Goal: Task Accomplishment & Management: Manage account settings

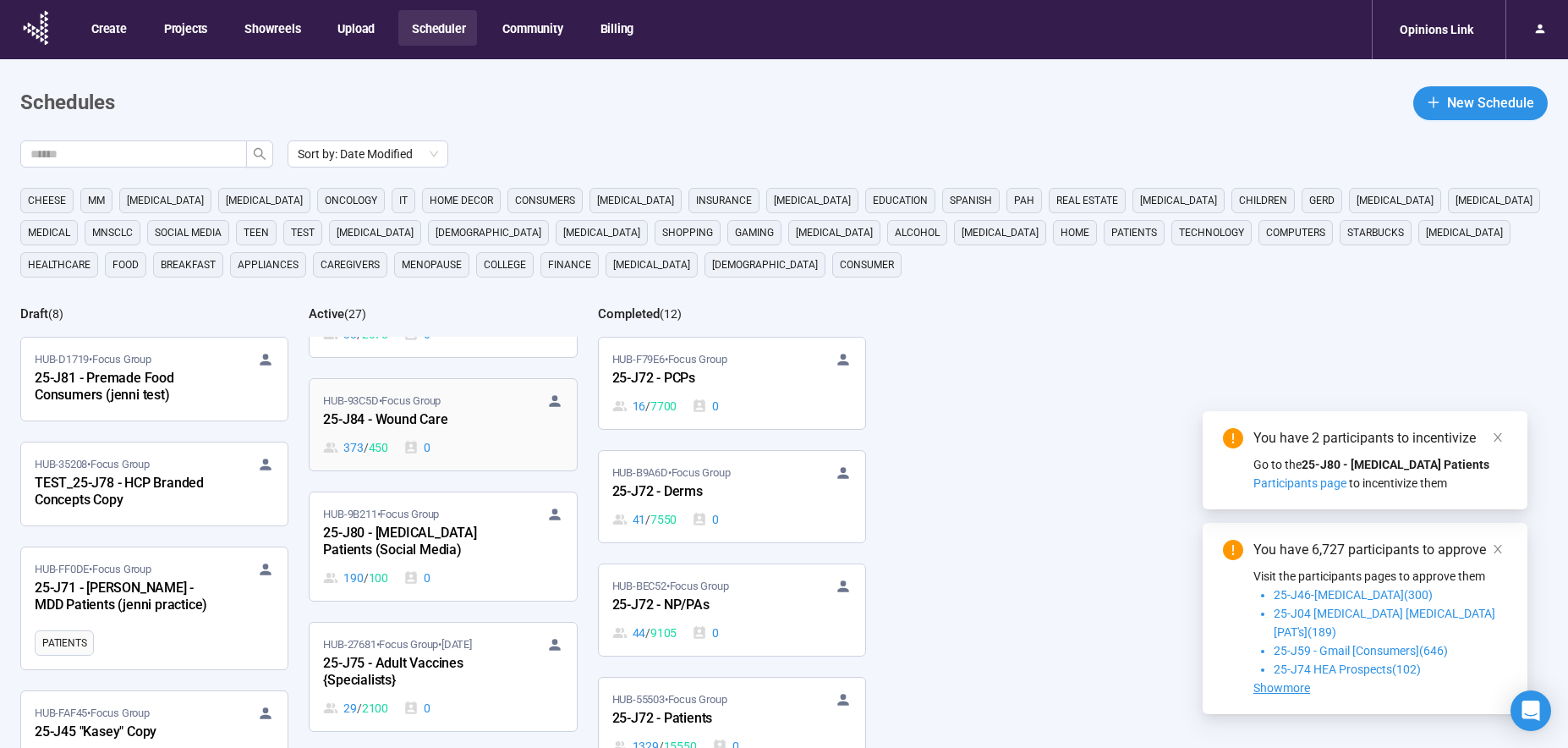
scroll to position [1812, 0]
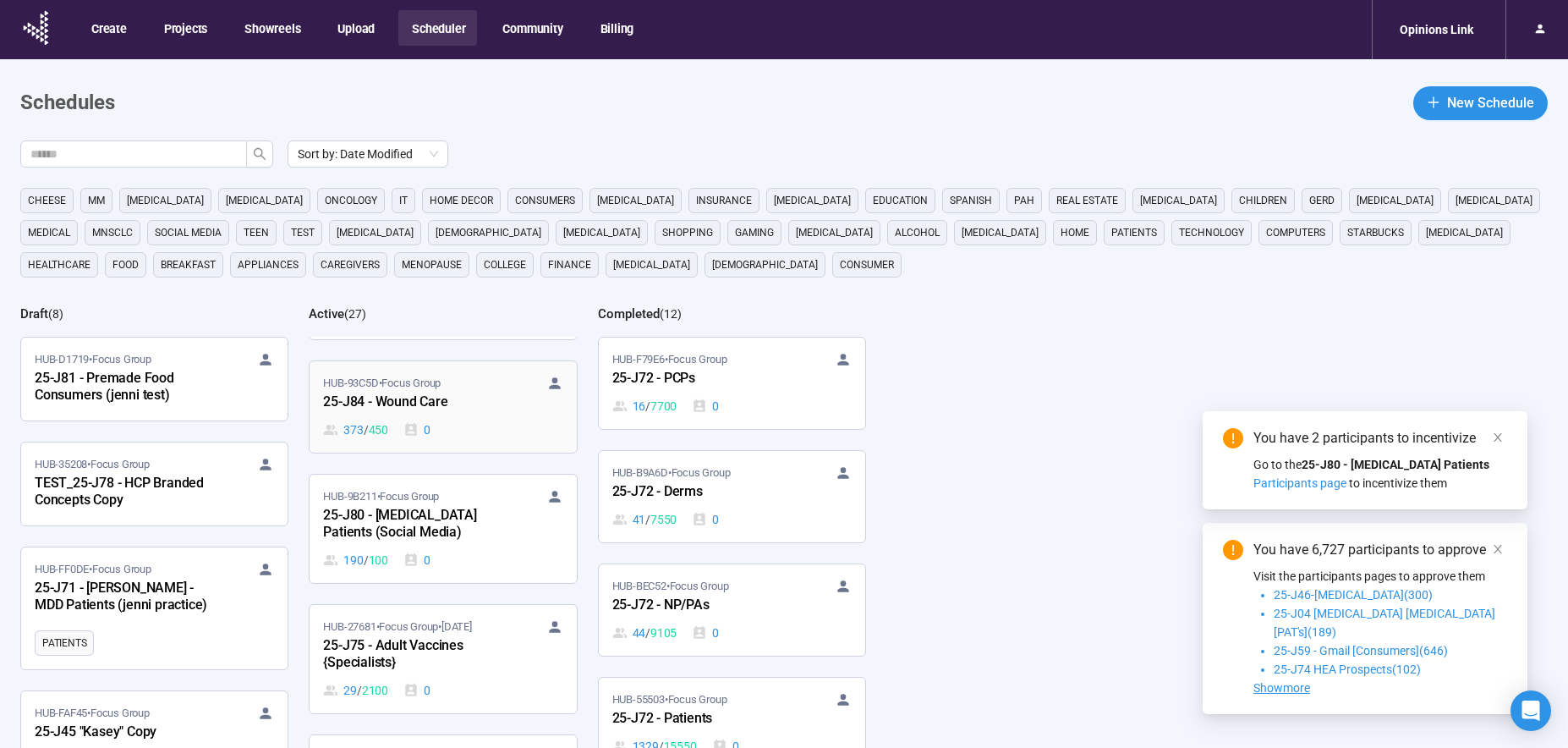
click at [476, 420] on div "373 / 450 0" at bounding box center [442, 429] width 239 height 18
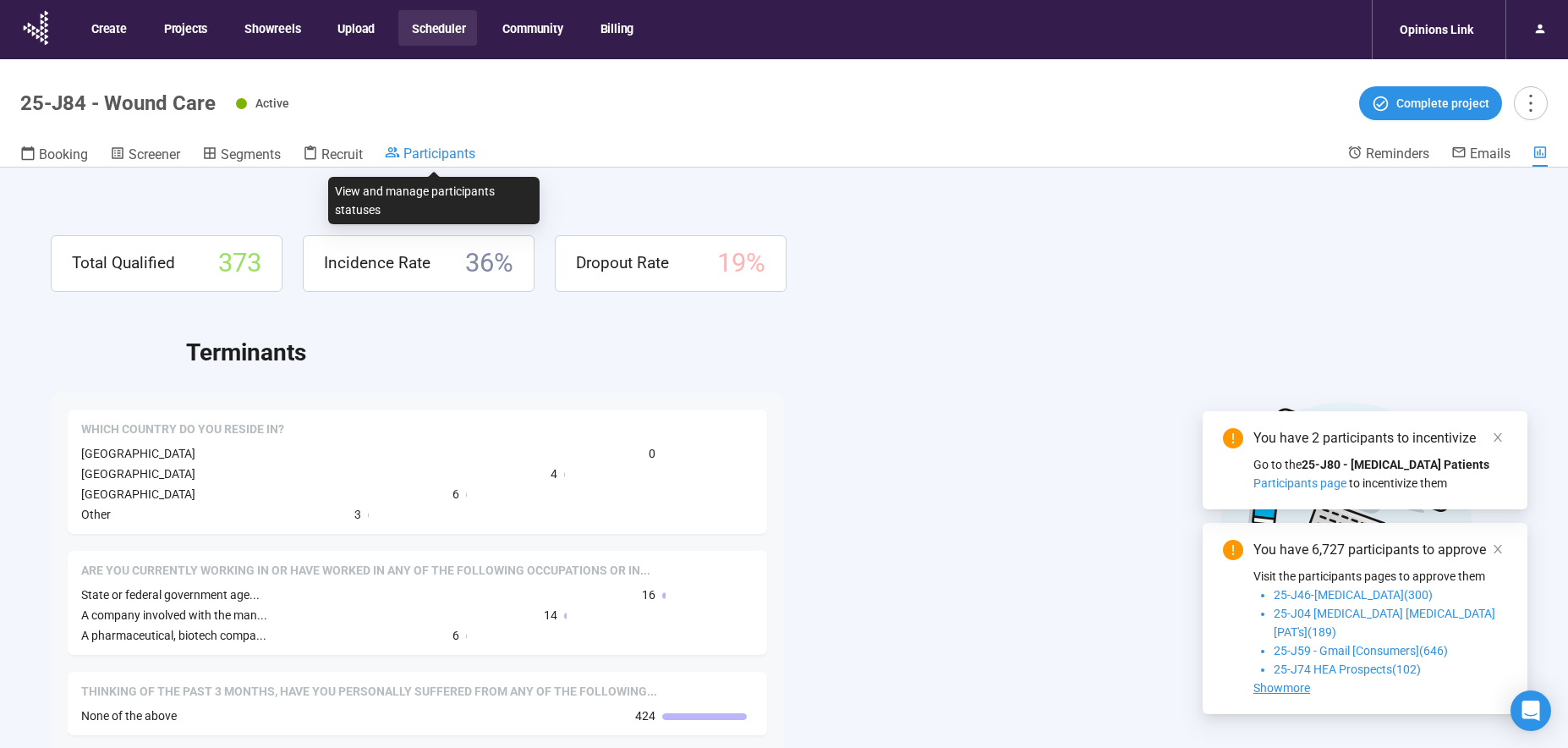
click at [457, 148] on span "Participants" at bounding box center [438, 153] width 72 height 16
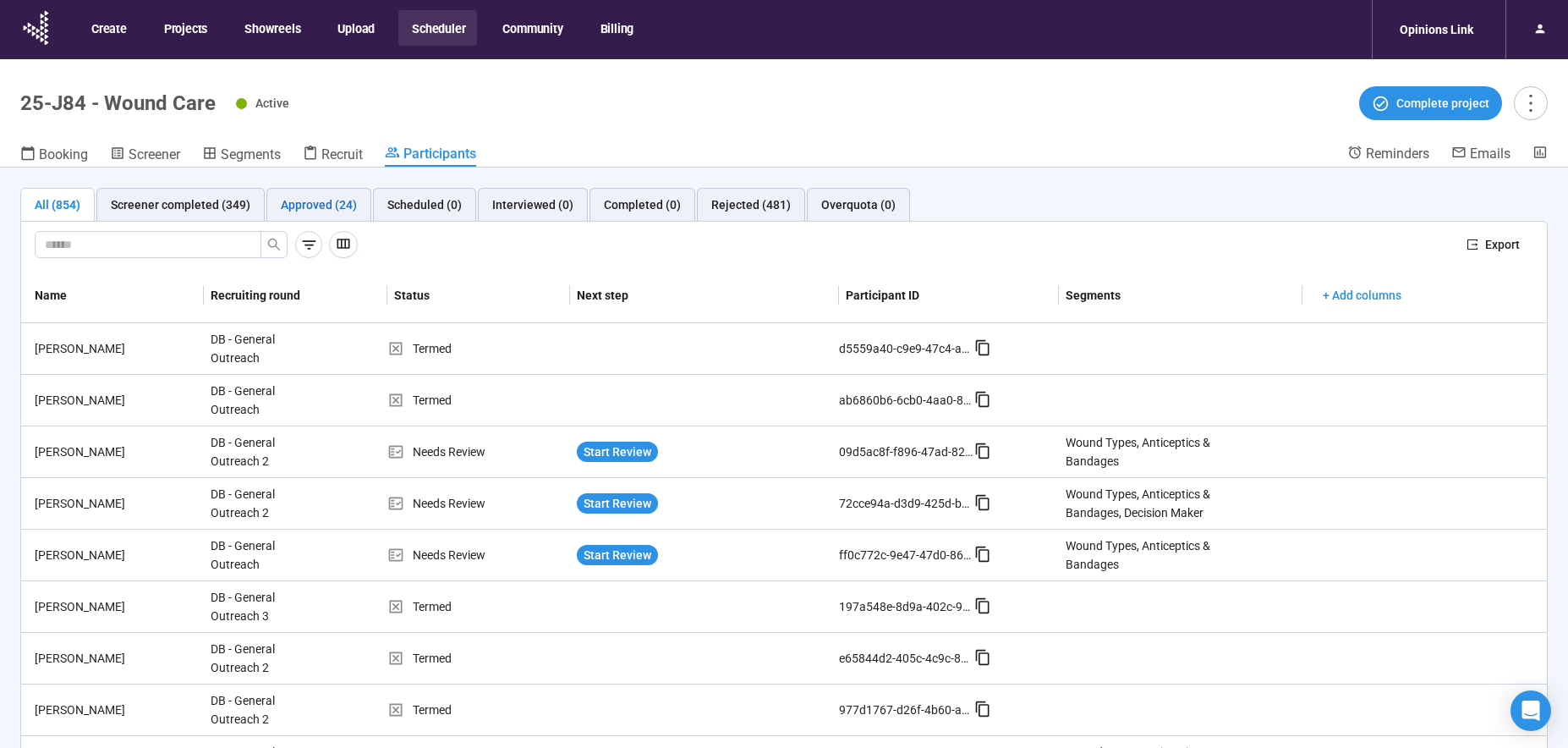
click at [344, 207] on div "Approved (24)" at bounding box center [319, 204] width 77 height 18
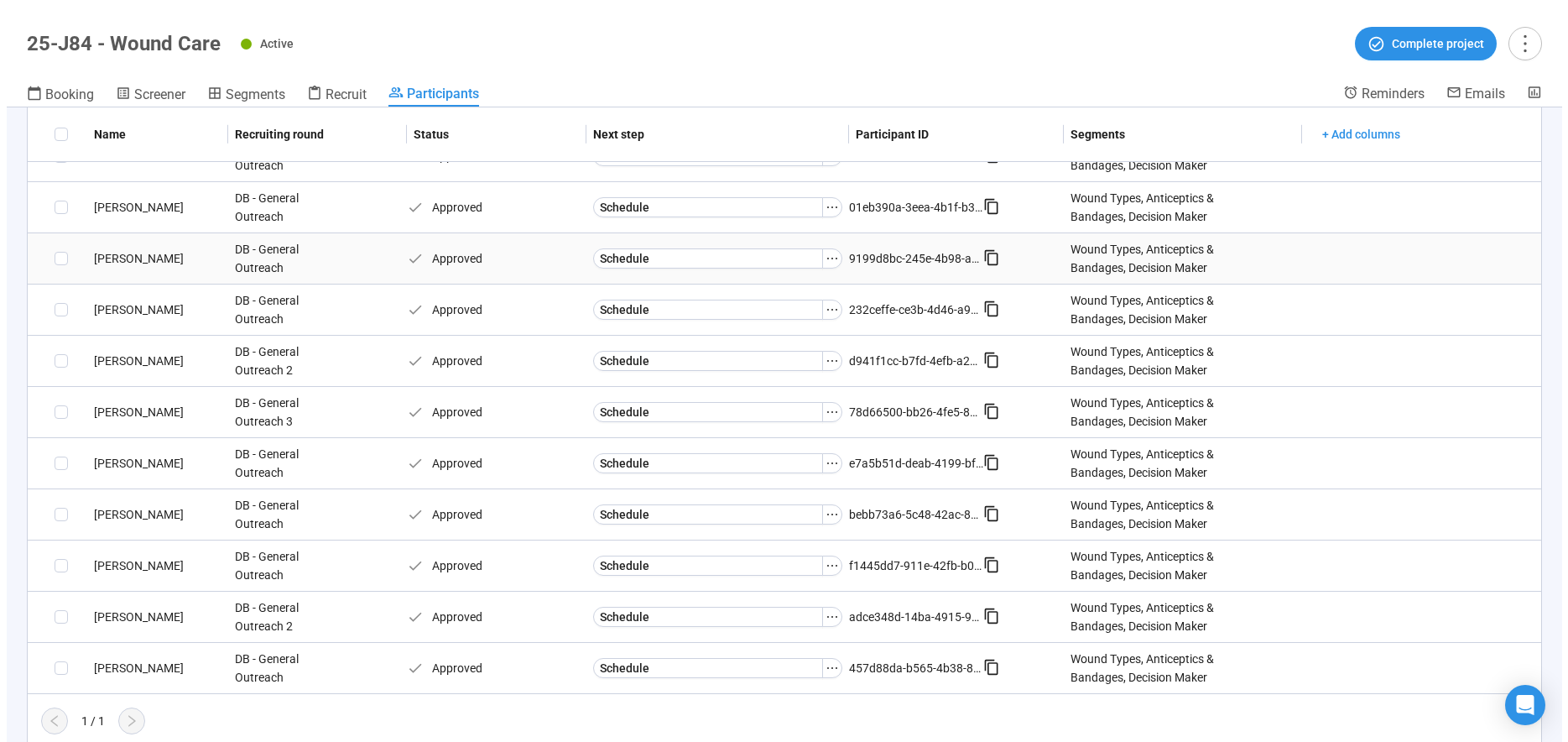
scroll to position [803, 0]
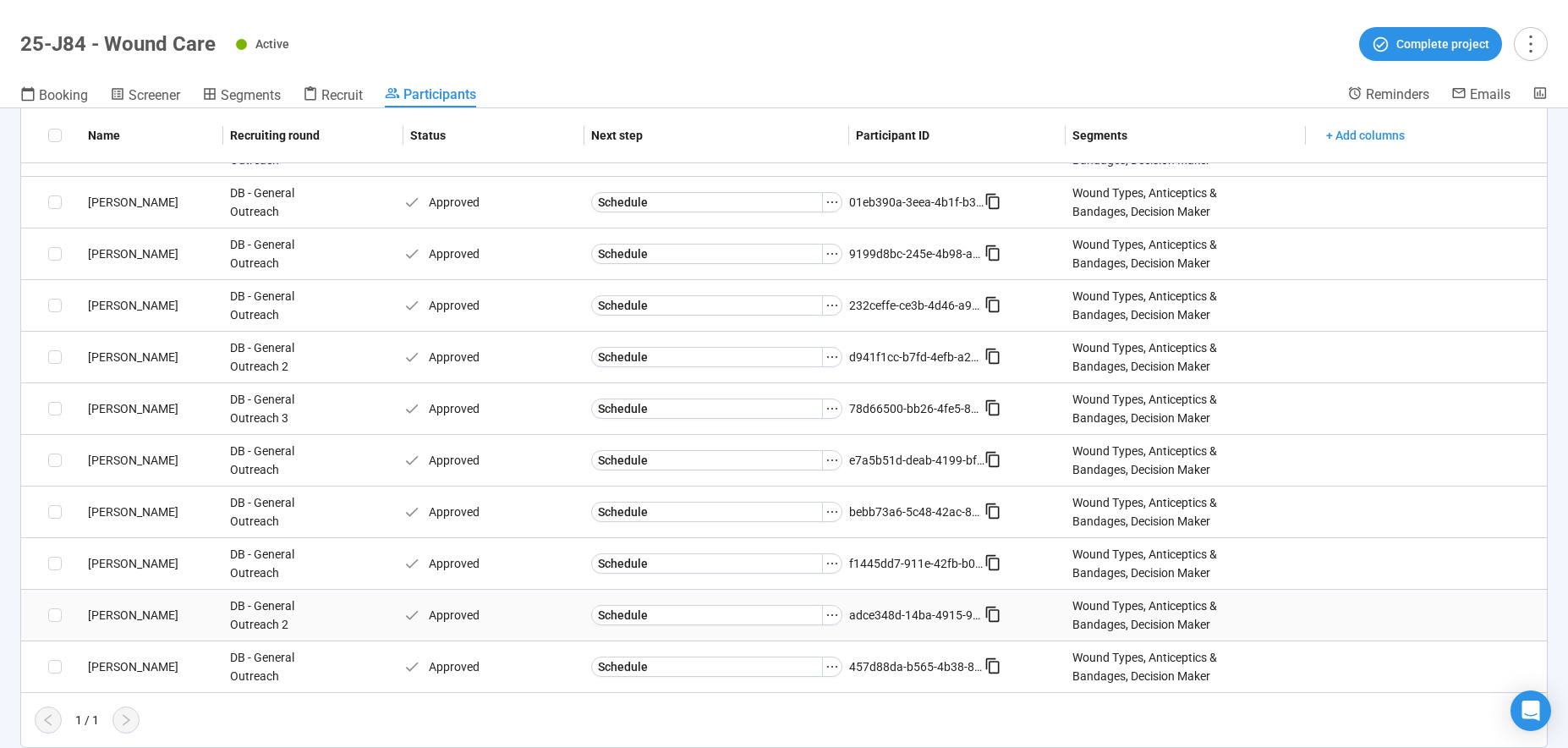
click at [109, 612] on div "[PERSON_NAME]" at bounding box center [152, 615] width 142 height 18
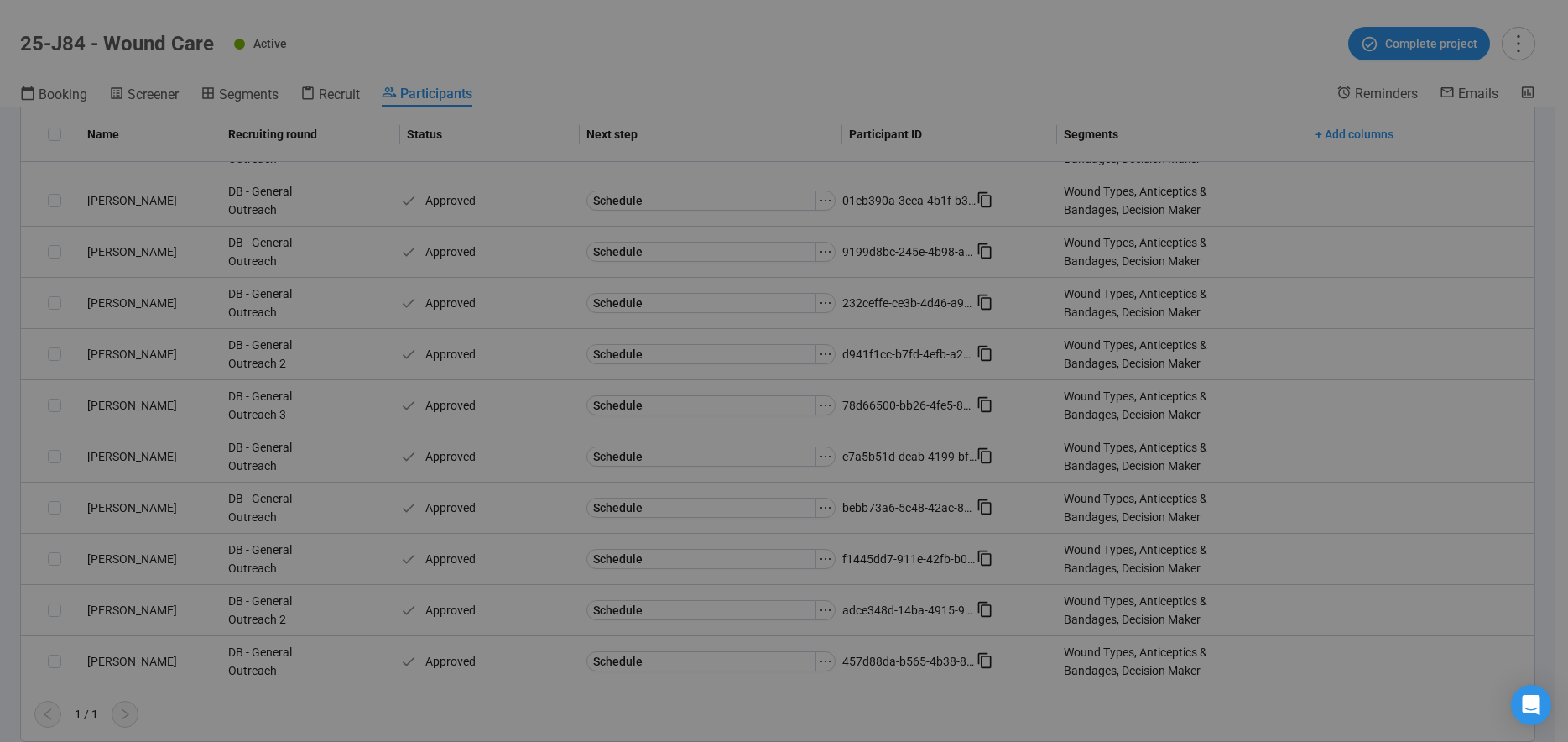
click at [114, 609] on div "[PERSON_NAME] Panelist notes Project notes Add notes, i.e. how the last intervi…" at bounding box center [784, 371] width 1568 height 742
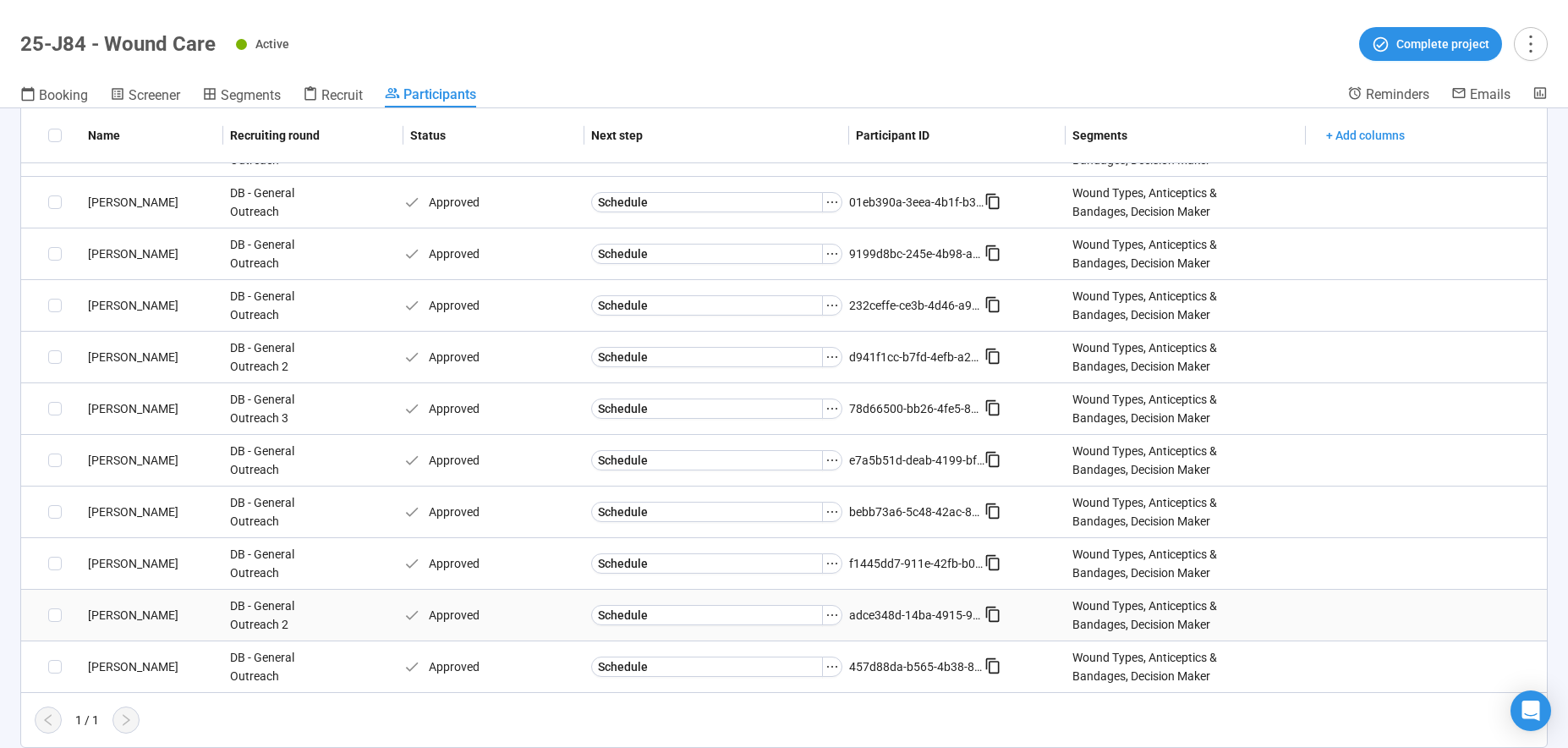
click at [123, 613] on div "[PERSON_NAME]" at bounding box center [152, 615] width 142 height 18
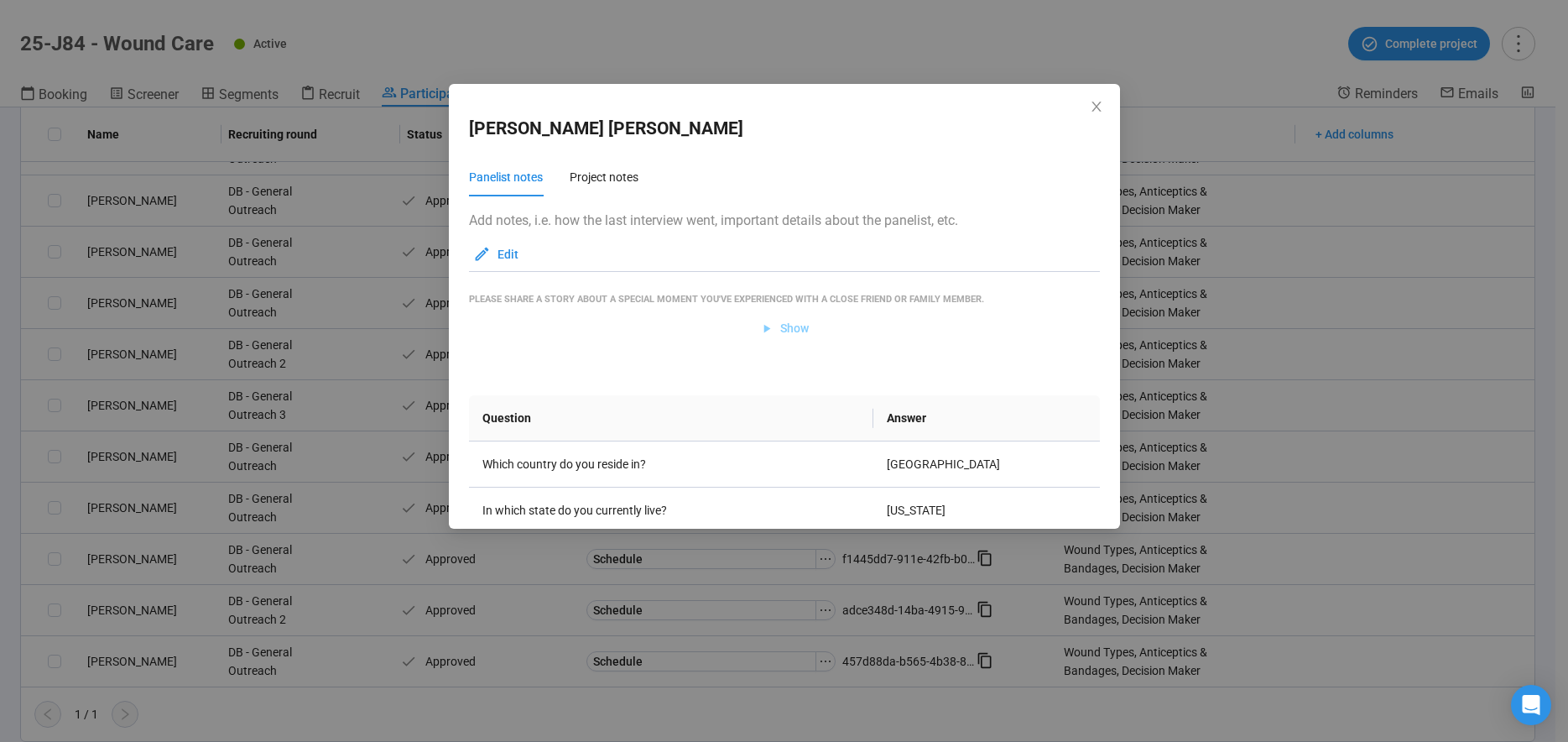
click at [785, 328] on span "Show" at bounding box center [795, 328] width 28 height 18
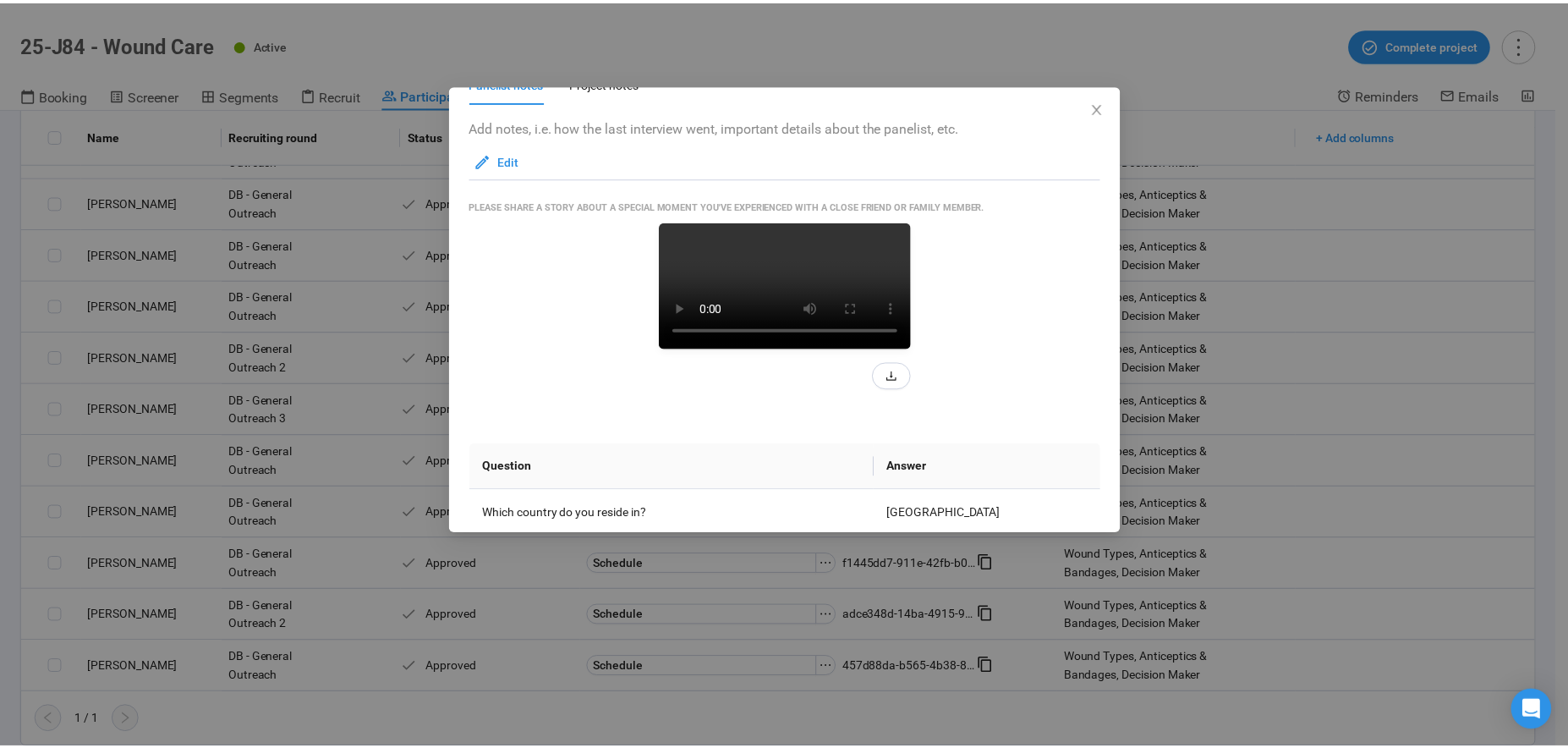
scroll to position [187, 0]
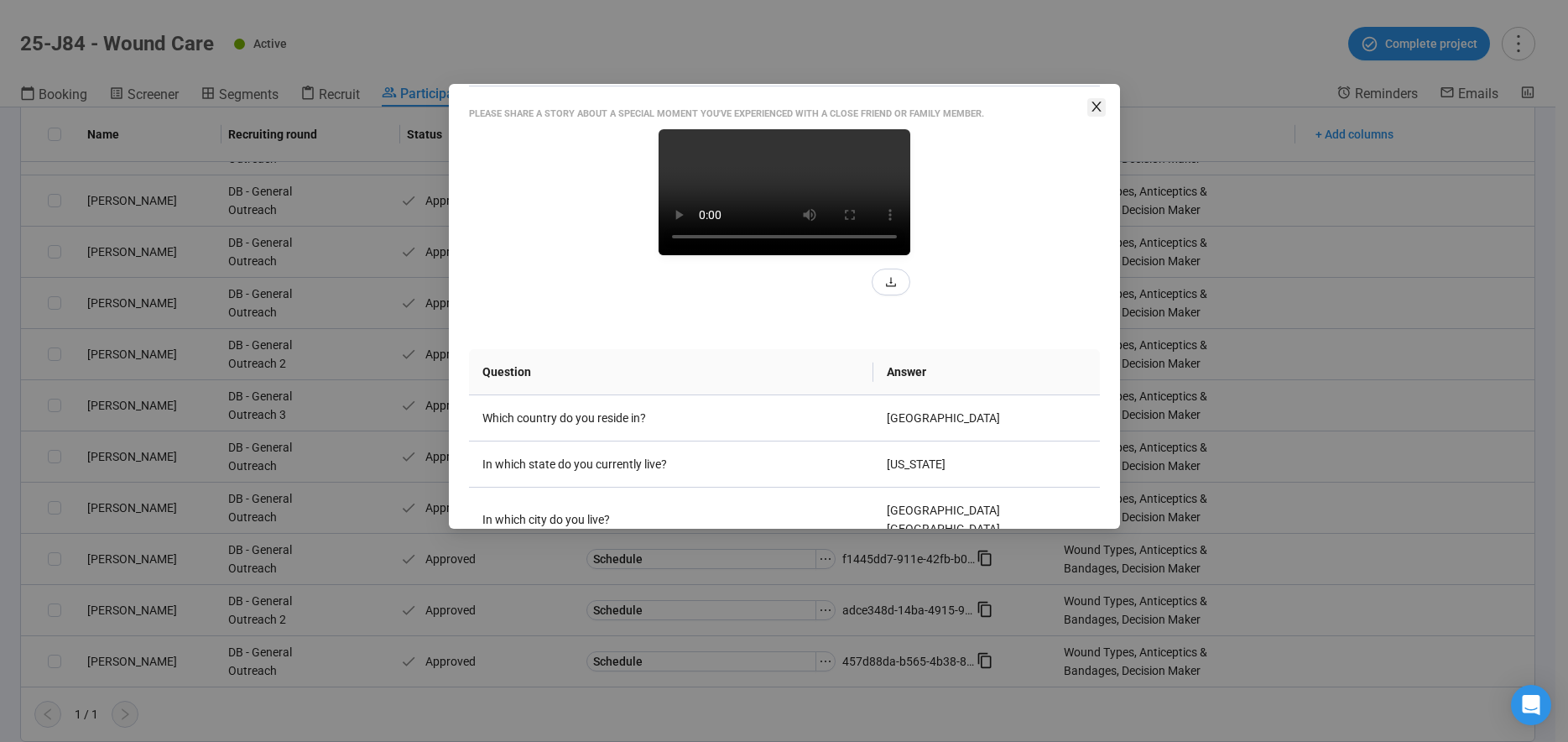
click at [1098, 106] on icon "close" at bounding box center [1097, 106] width 13 height 13
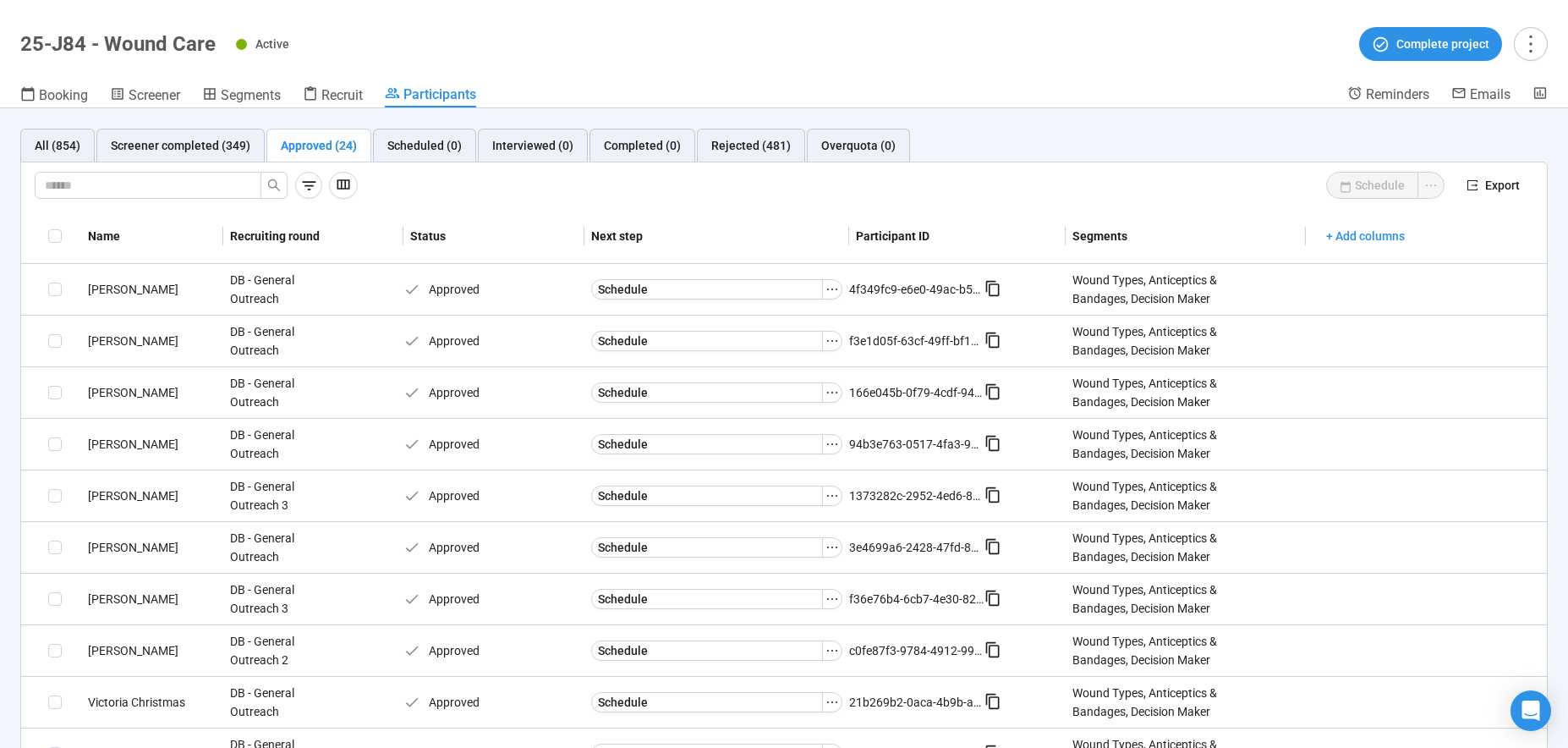
scroll to position [0, 0]
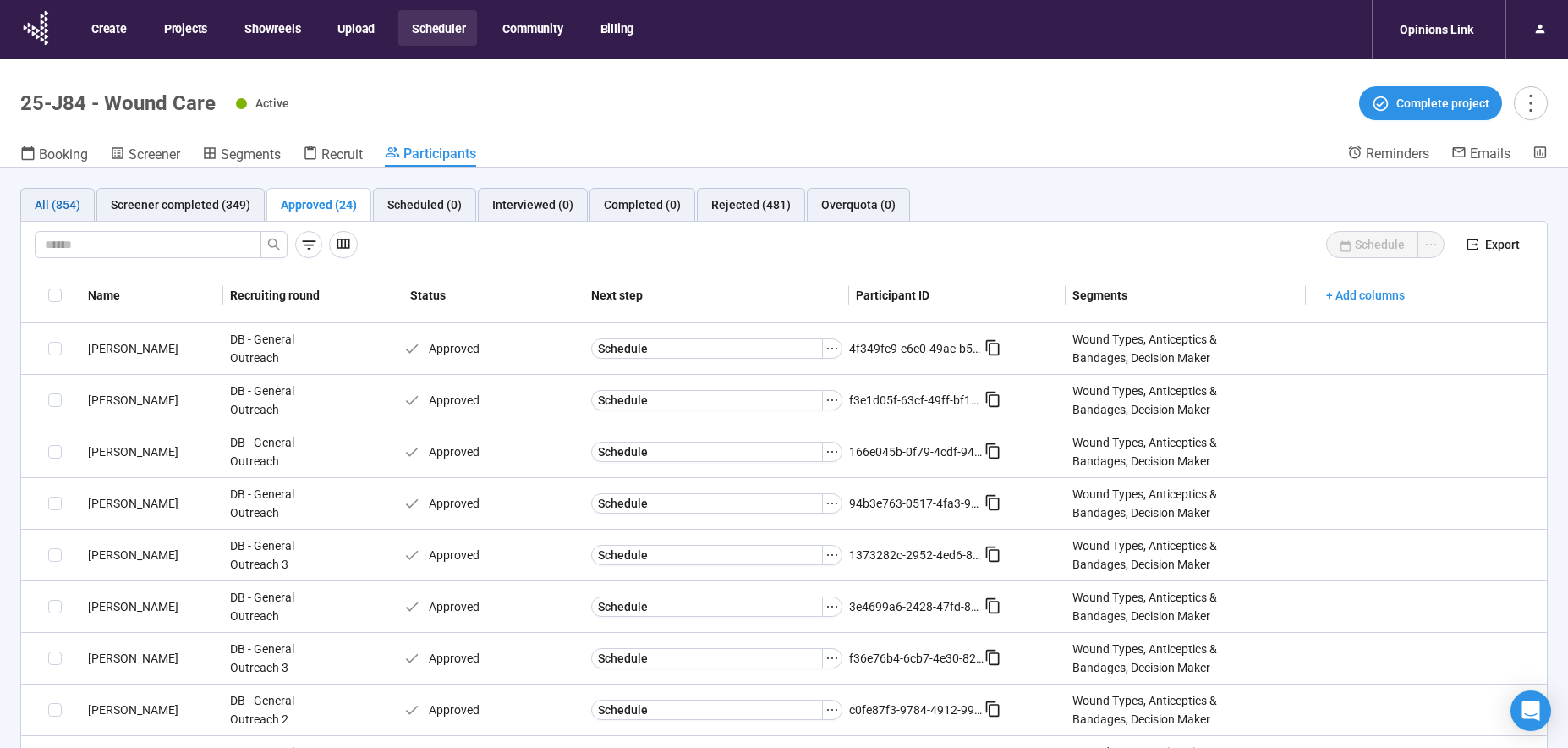
click at [64, 207] on div "All (854)" at bounding box center [57, 204] width 46 height 18
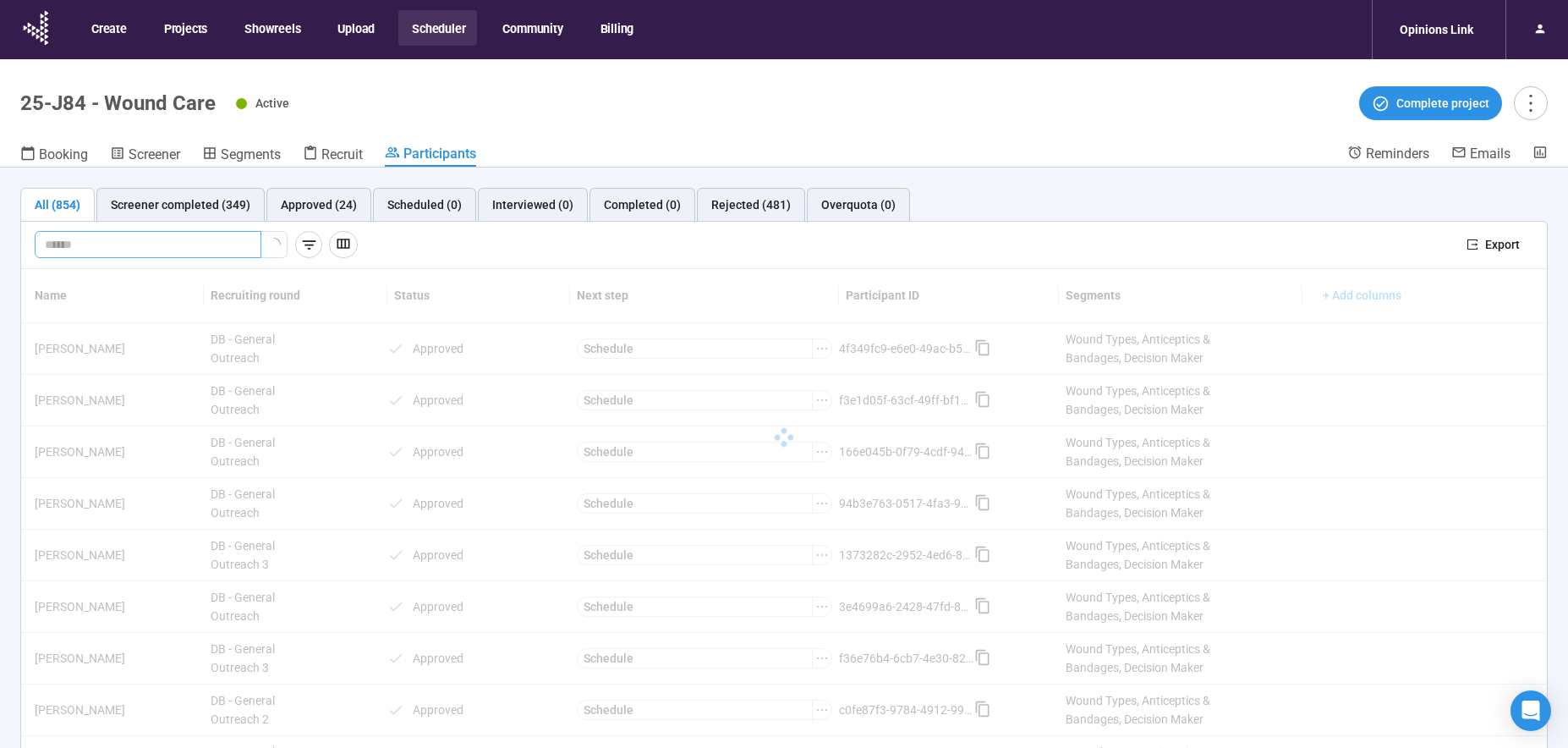
click at [87, 242] on input "text" at bounding box center [141, 244] width 192 height 18
type input "********"
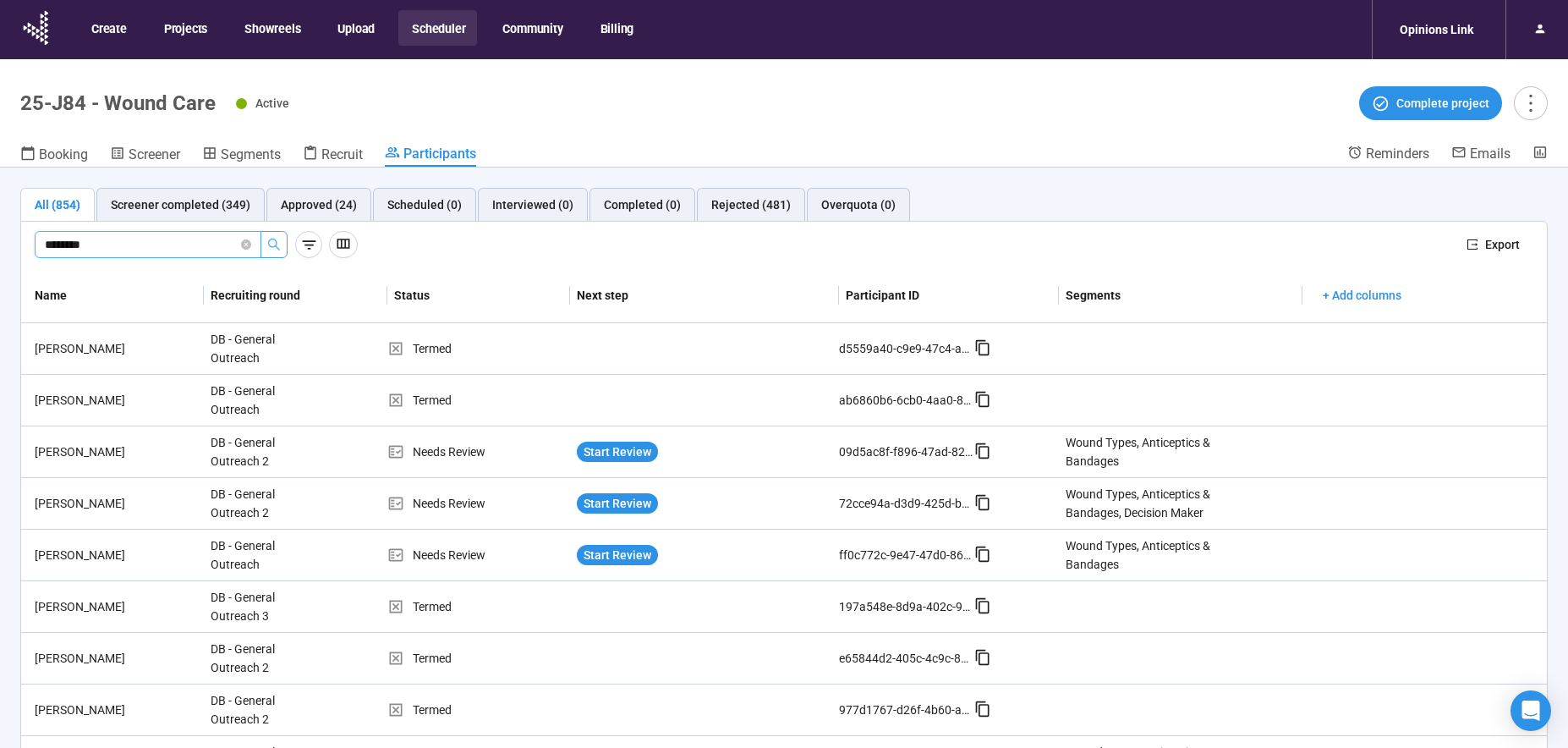
click at [271, 243] on icon "search" at bounding box center [274, 244] width 13 height 13
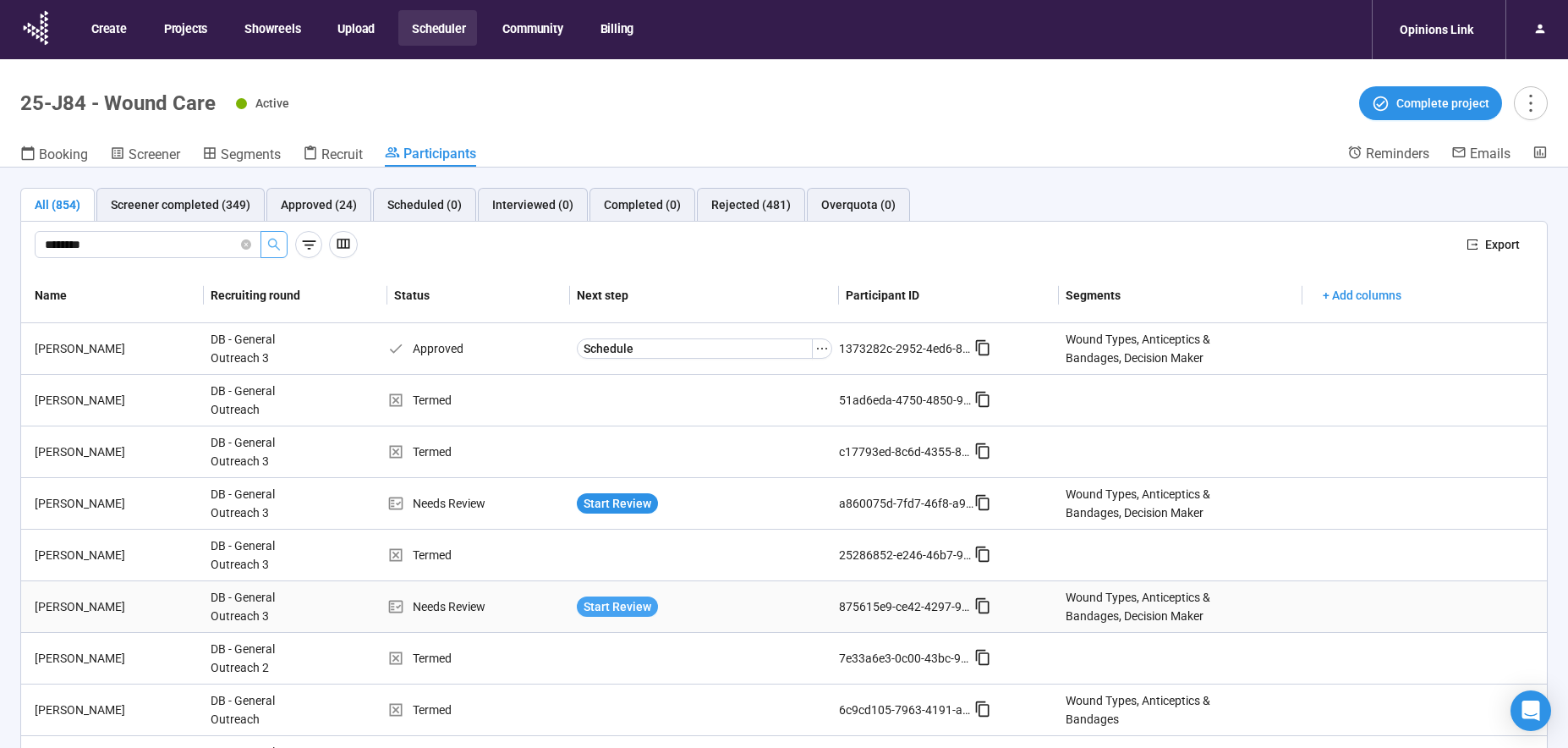
click at [620, 607] on span "Start Review" at bounding box center [617, 606] width 68 height 18
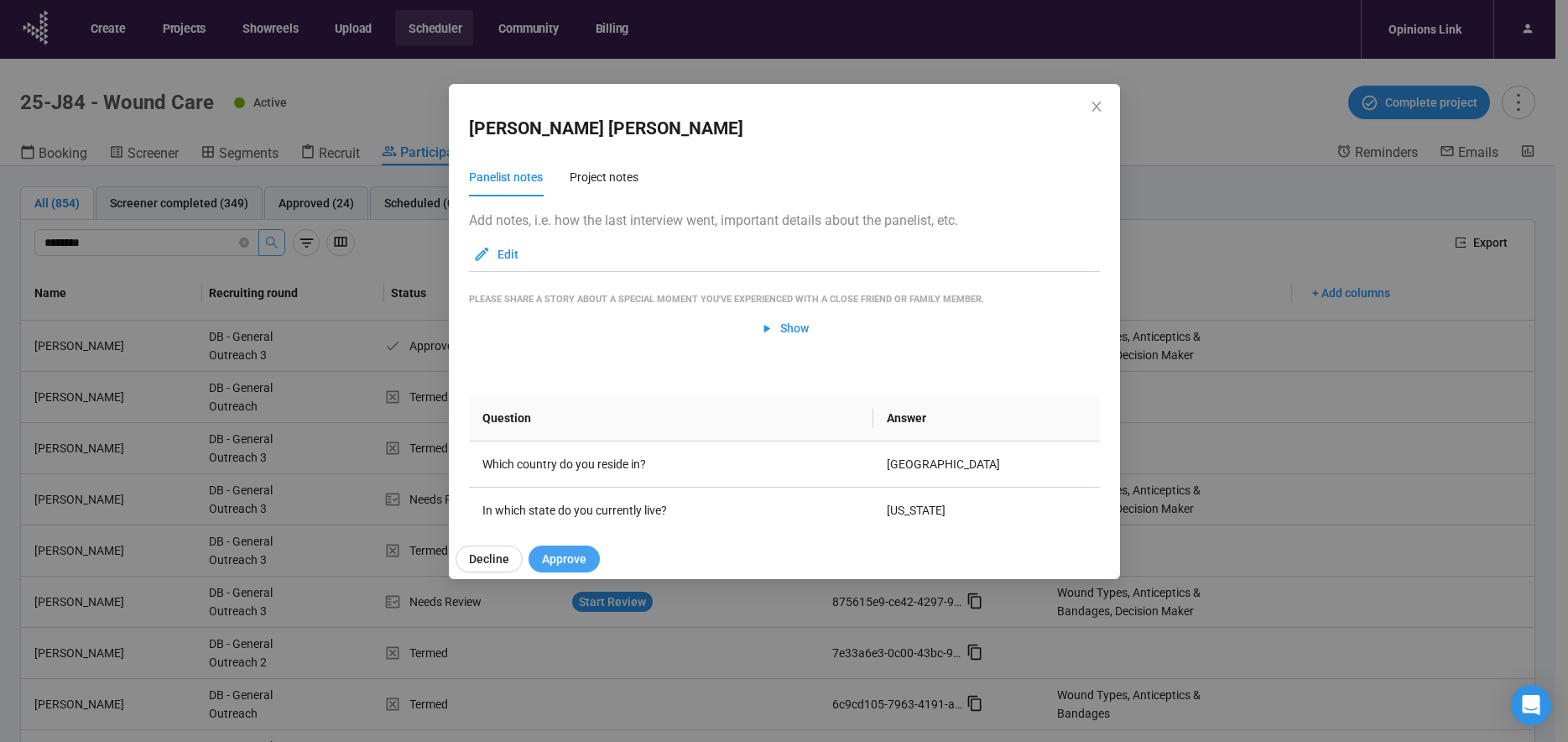
click at [579, 563] on span "Approve" at bounding box center [564, 559] width 45 height 18
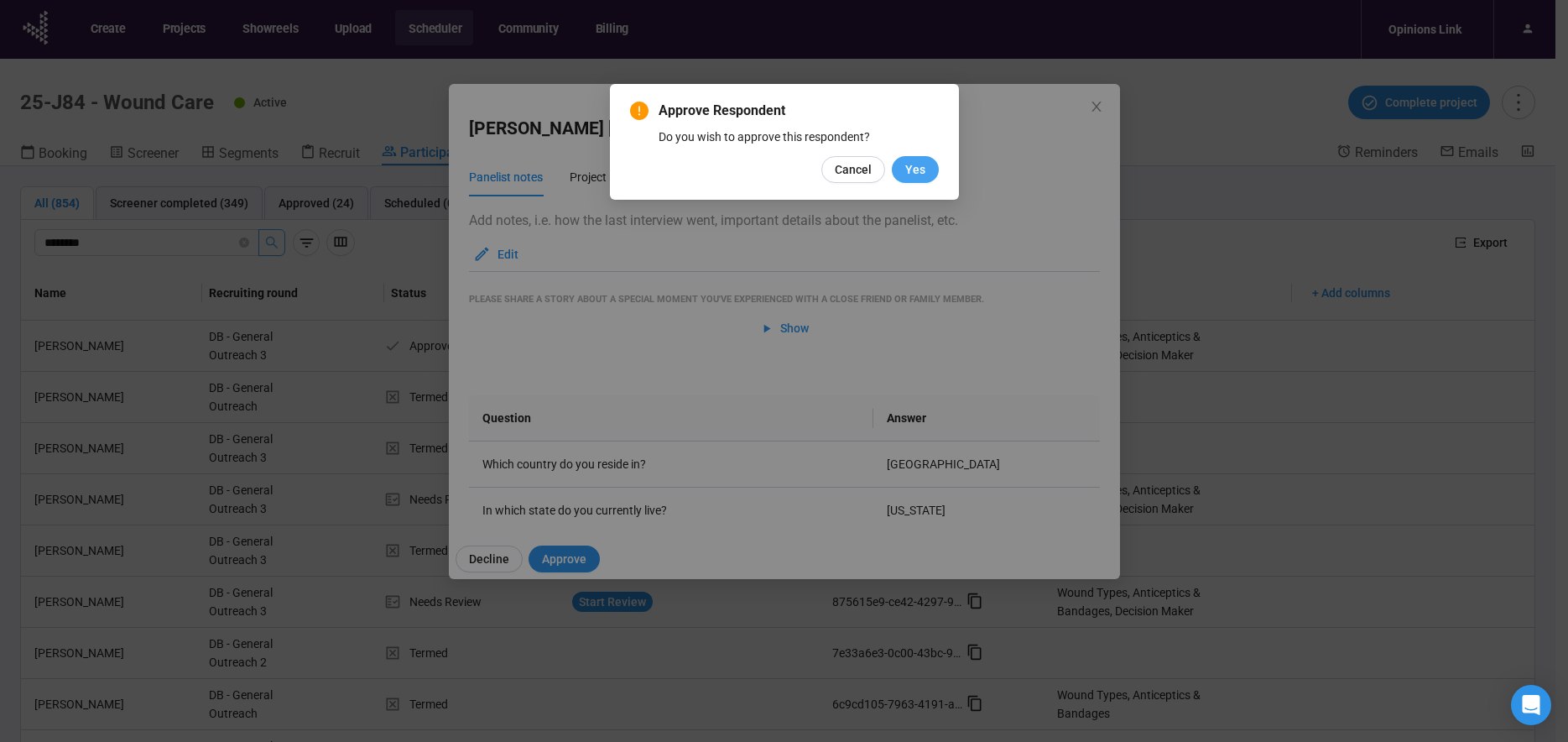
click at [920, 176] on span "Yes" at bounding box center [915, 169] width 20 height 18
